Goal: Transaction & Acquisition: Register for event/course

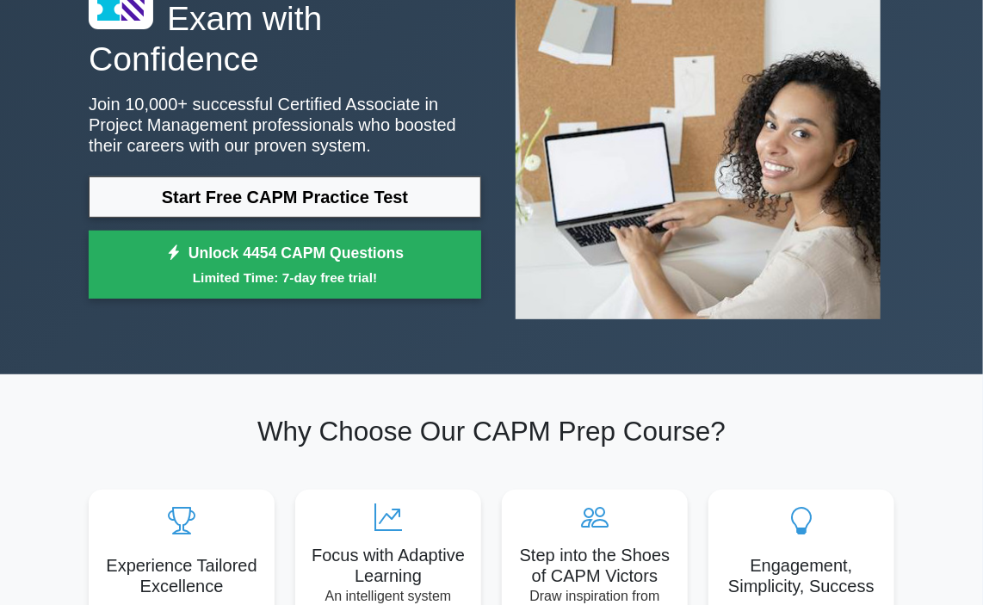
scroll to position [86, 0]
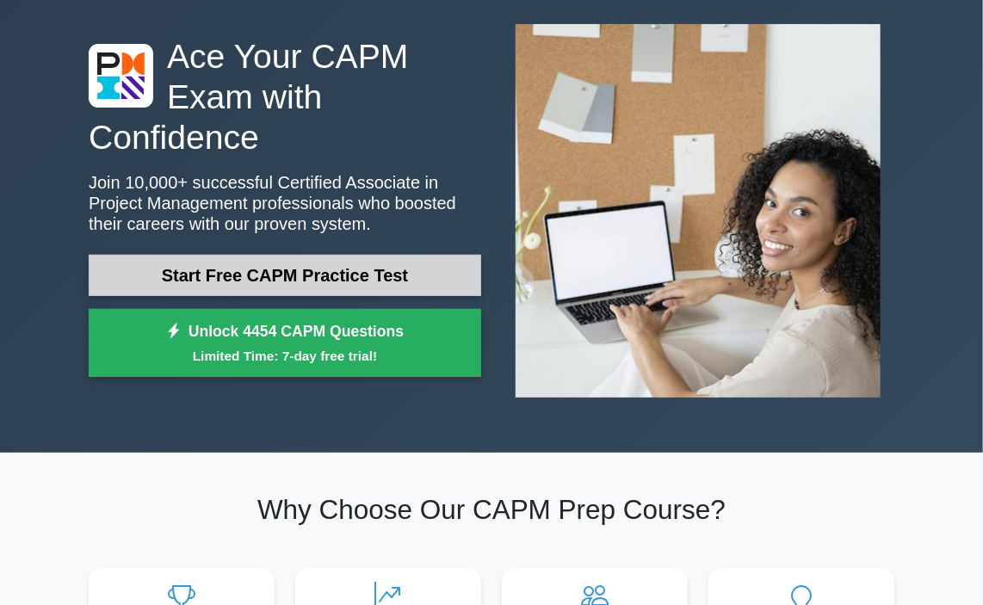
click at [358, 255] on link "Start Free CAPM Practice Test" at bounding box center [285, 275] width 392 height 41
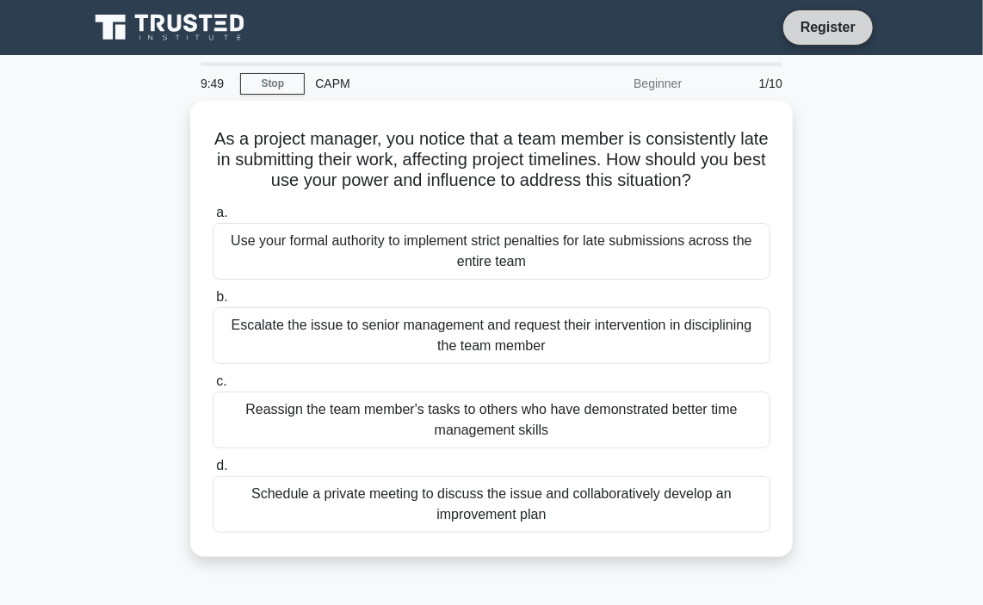
click at [809, 28] on link "Register" at bounding box center [828, 27] width 76 height 22
